Goal: Transaction & Acquisition: Obtain resource

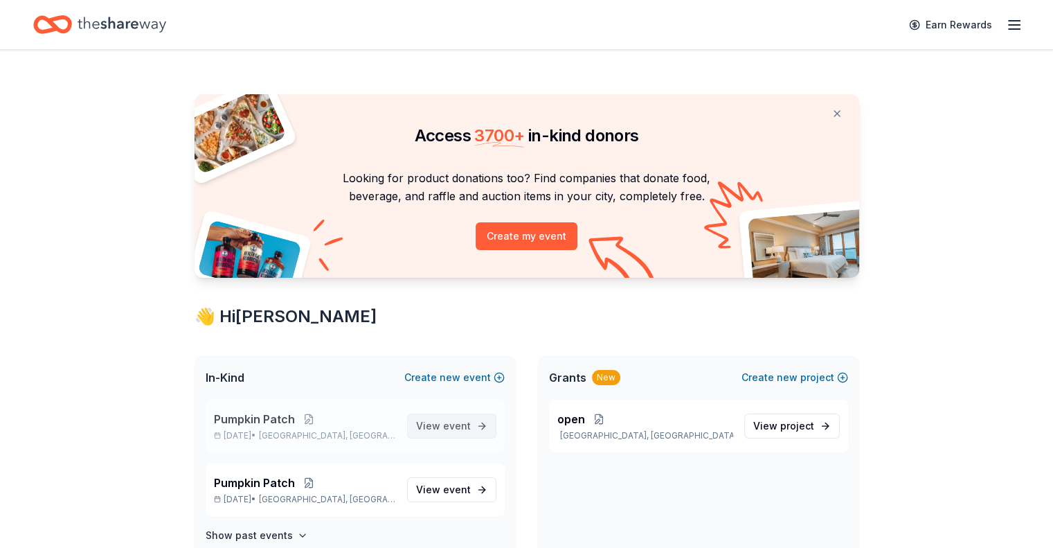
click at [454, 423] on span "event" at bounding box center [457, 426] width 28 height 12
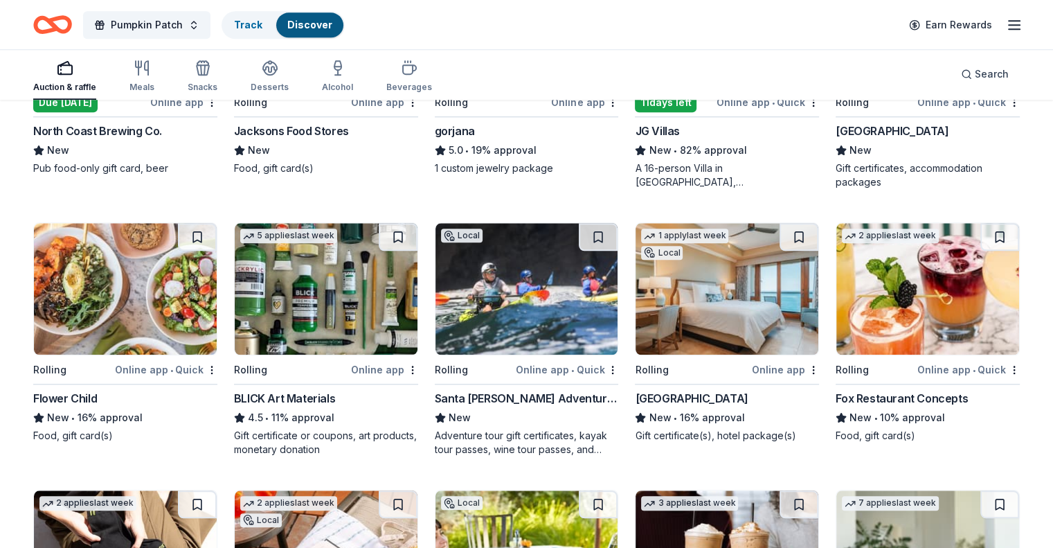
scroll to position [1371, 0]
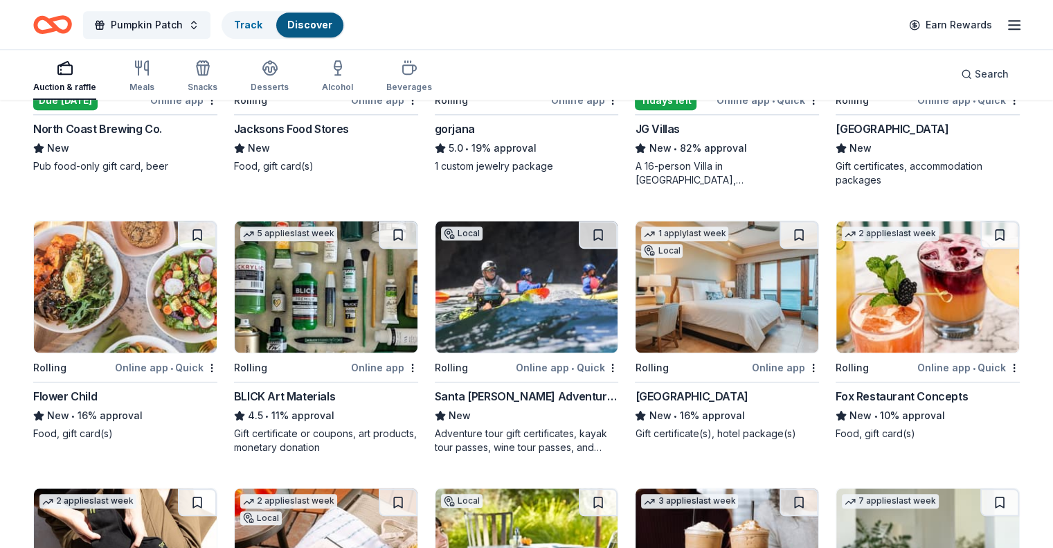
click at [552, 314] on img at bounding box center [526, 287] width 183 height 132
